Goal: Task Accomplishment & Management: Use online tool/utility

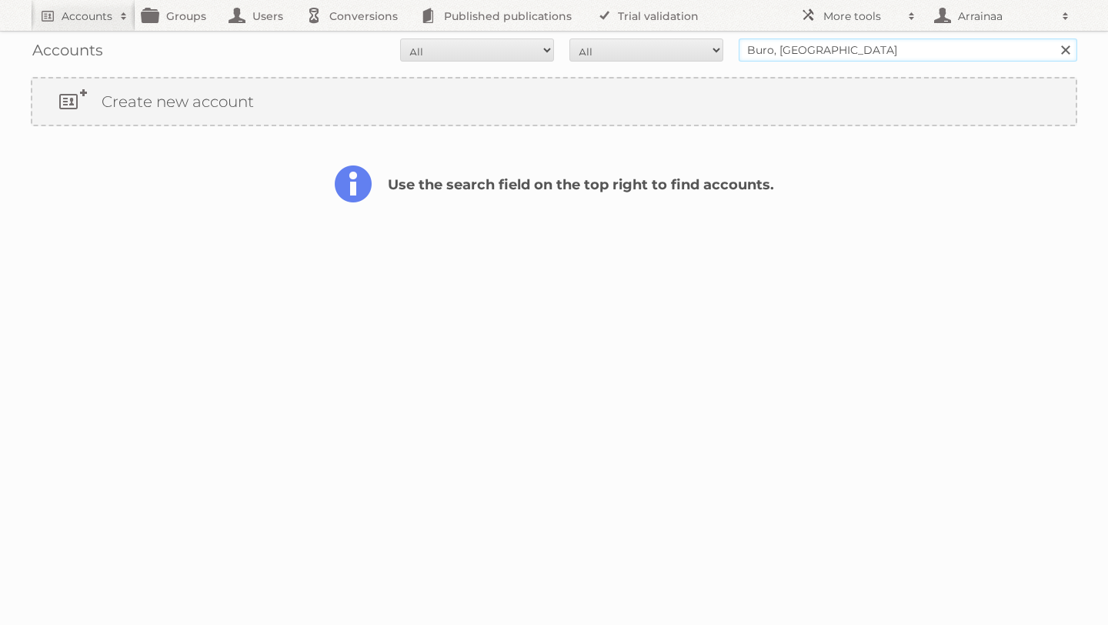
drag, startPoint x: 842, startPoint y: 51, endPoint x: 733, endPoint y: 42, distance: 109.6
click at [732, 43] on form "All Active Expired Pending All Paid Trials Self service Buro, australia Search" at bounding box center [554, 49] width 1046 height 23
type input "veecotech"
click at [1053, 38] on input "Search" at bounding box center [1064, 49] width 23 height 23
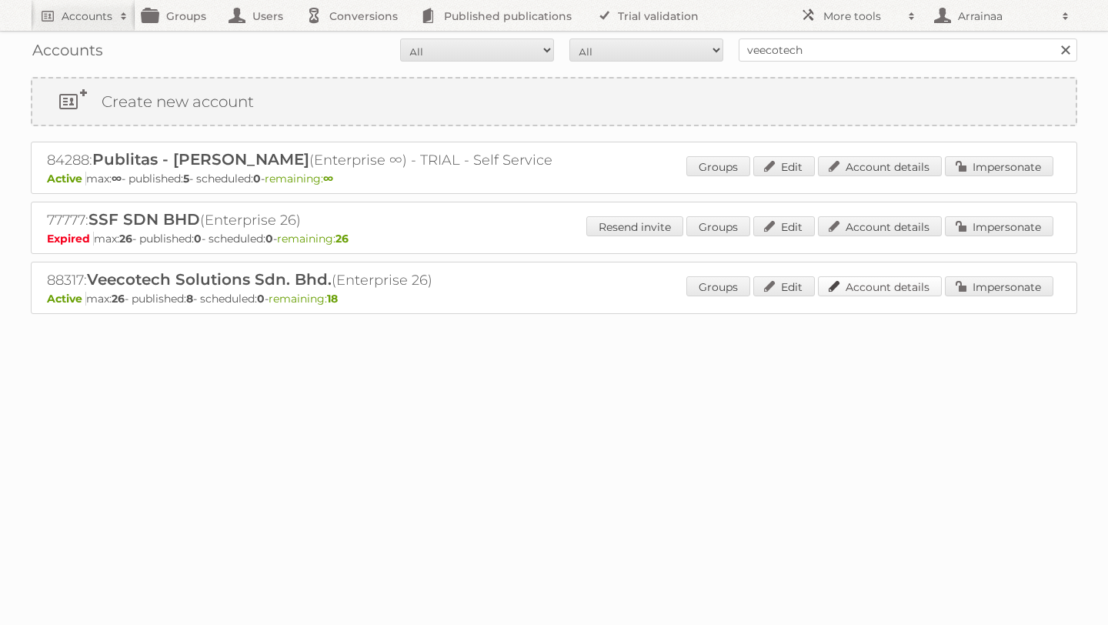
click at [886, 285] on link "Account details" at bounding box center [880, 286] width 124 height 20
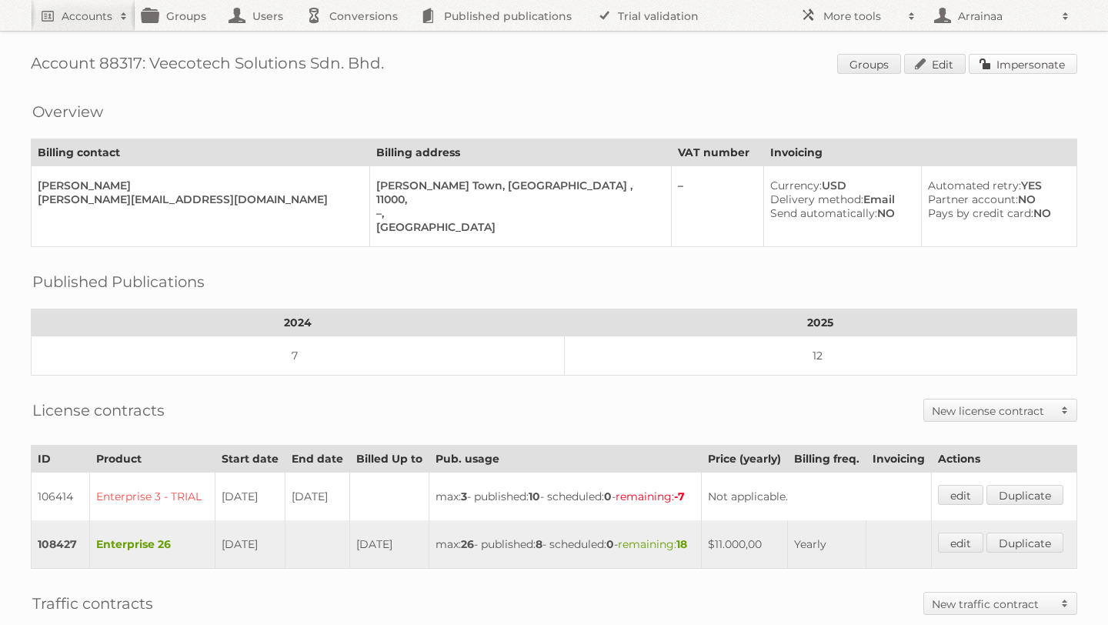
click at [984, 65] on link "Impersonate" at bounding box center [1023, 64] width 108 height 20
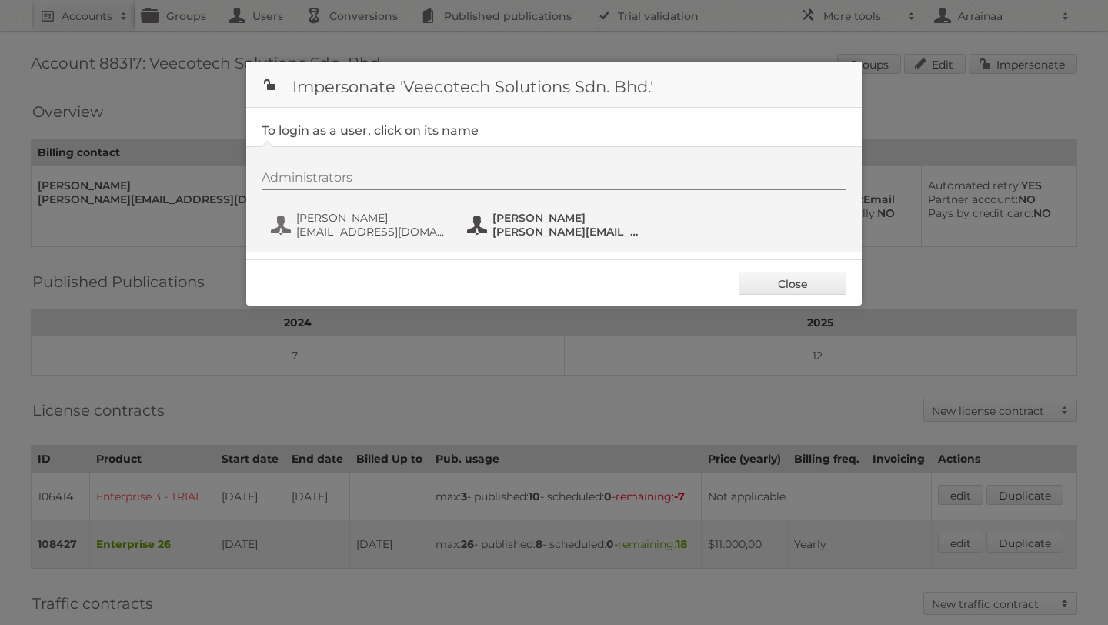
click at [530, 220] on span "Melisa Yee" at bounding box center [566, 218] width 149 height 14
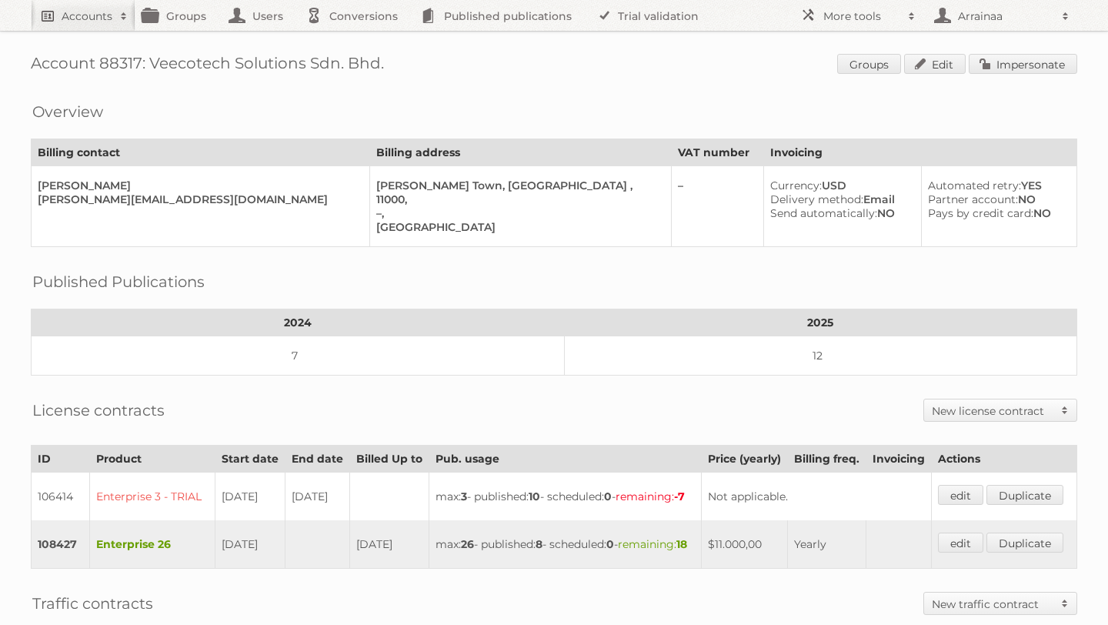
click at [94, 23] on h2 "Accounts" at bounding box center [87, 15] width 51 height 15
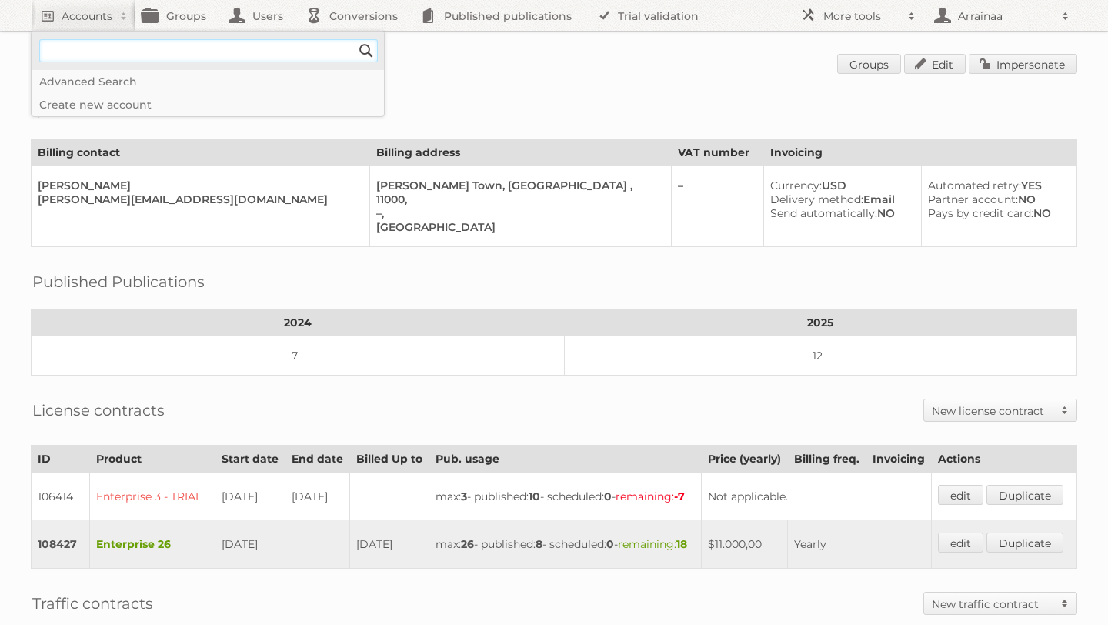
click at [98, 56] on input"] "text" at bounding box center [208, 50] width 339 height 23
click at [67, 50] on input"] "text" at bounding box center [208, 50] width 339 height 23
type input"] "union coop"
click at [355, 39] on input "Search" at bounding box center [366, 50] width 23 height 23
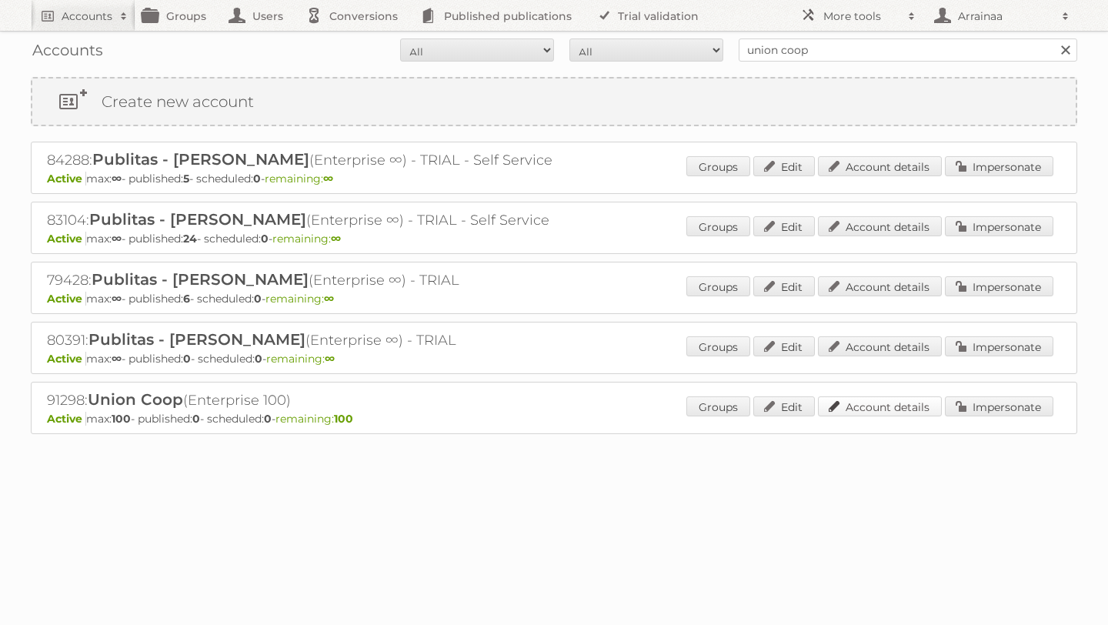
click at [849, 400] on link "Account details" at bounding box center [880, 406] width 124 height 20
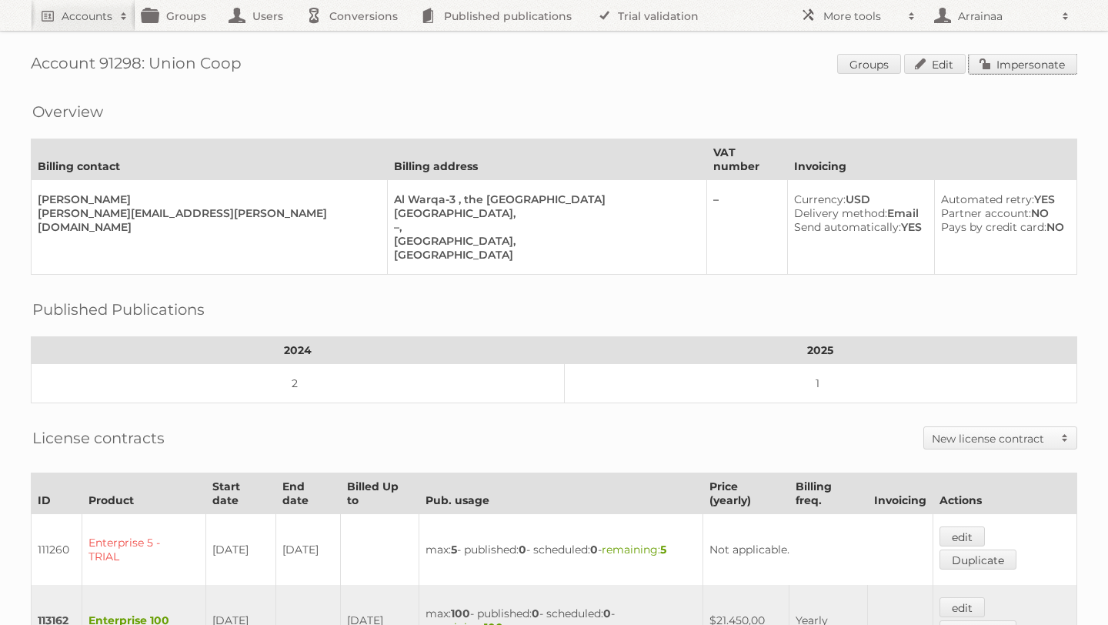
click at [1045, 58] on link "Impersonate" at bounding box center [1023, 64] width 108 height 20
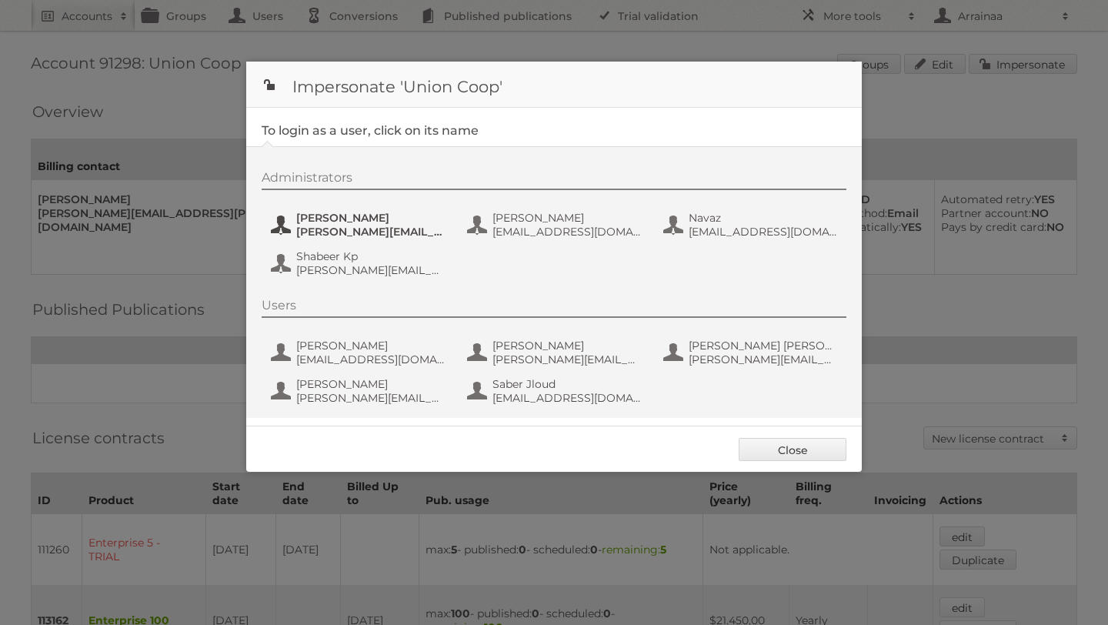
click at [352, 224] on span "[PERSON_NAME]" at bounding box center [370, 218] width 149 height 14
